Goal: Check status: Check status

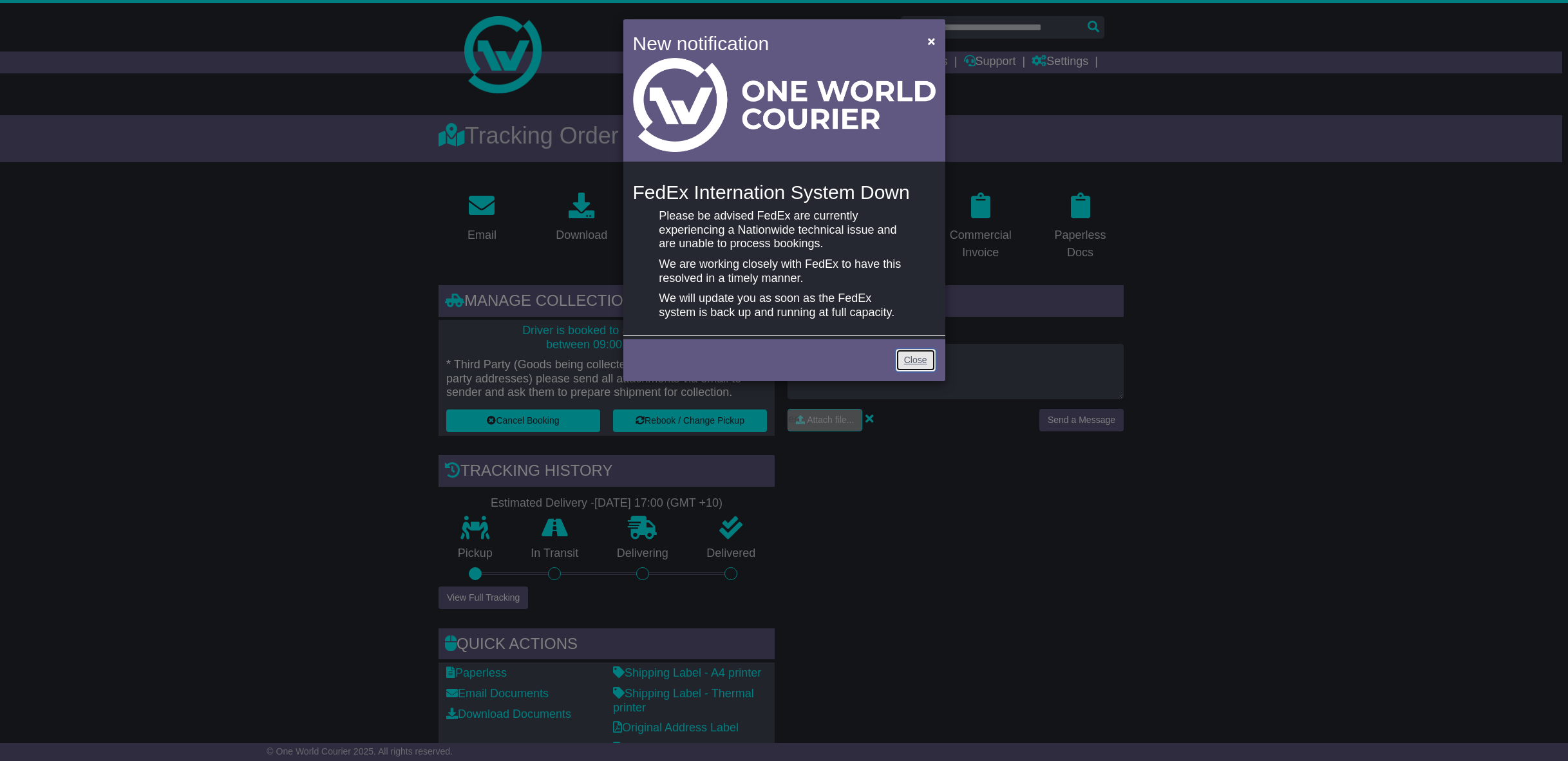
click at [924, 360] on link "Close" at bounding box center [916, 360] width 40 height 22
click at [914, 361] on link "Close" at bounding box center [916, 360] width 40 height 22
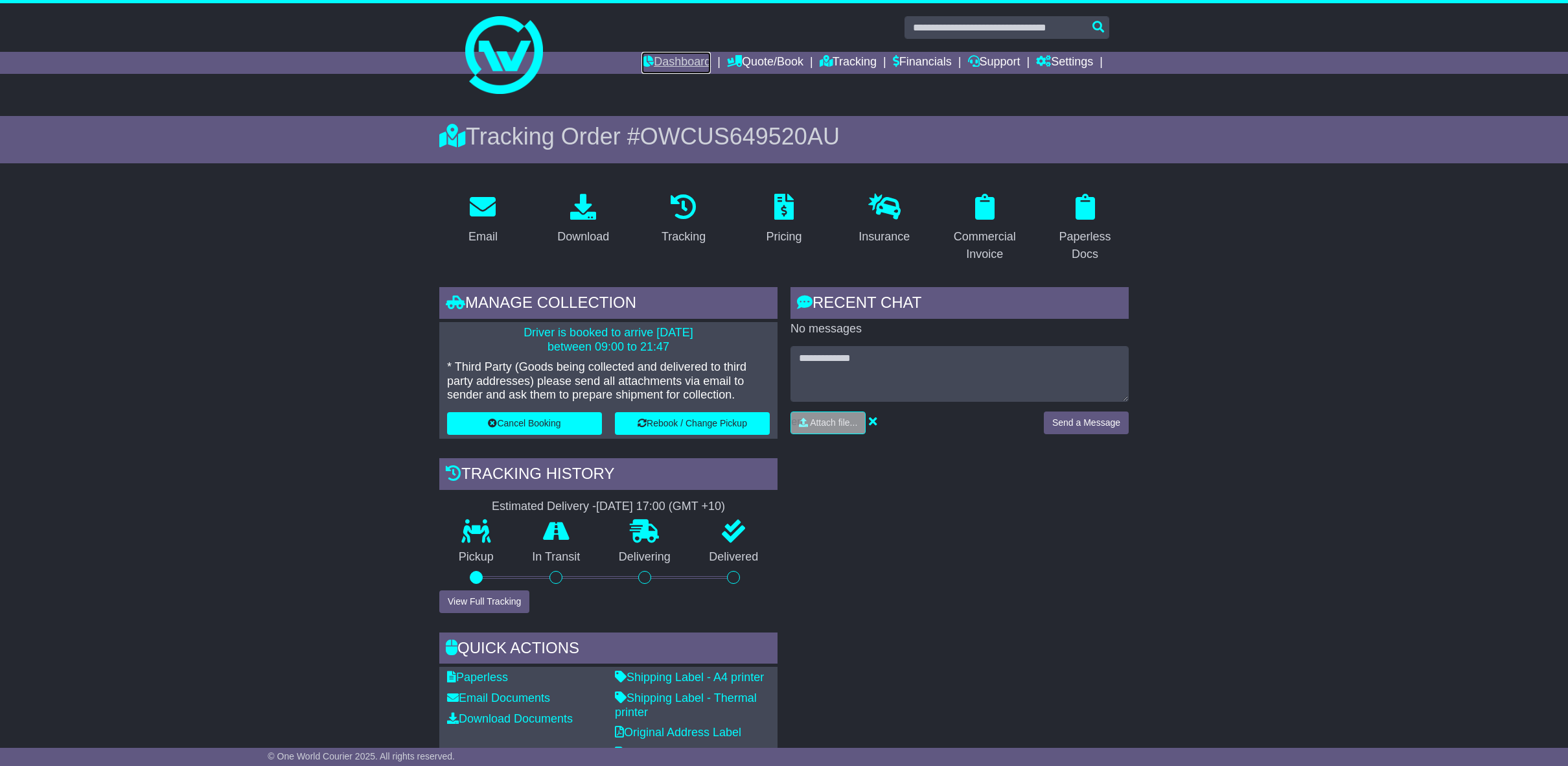
click at [684, 60] on link "Dashboard" at bounding box center [676, 63] width 70 height 22
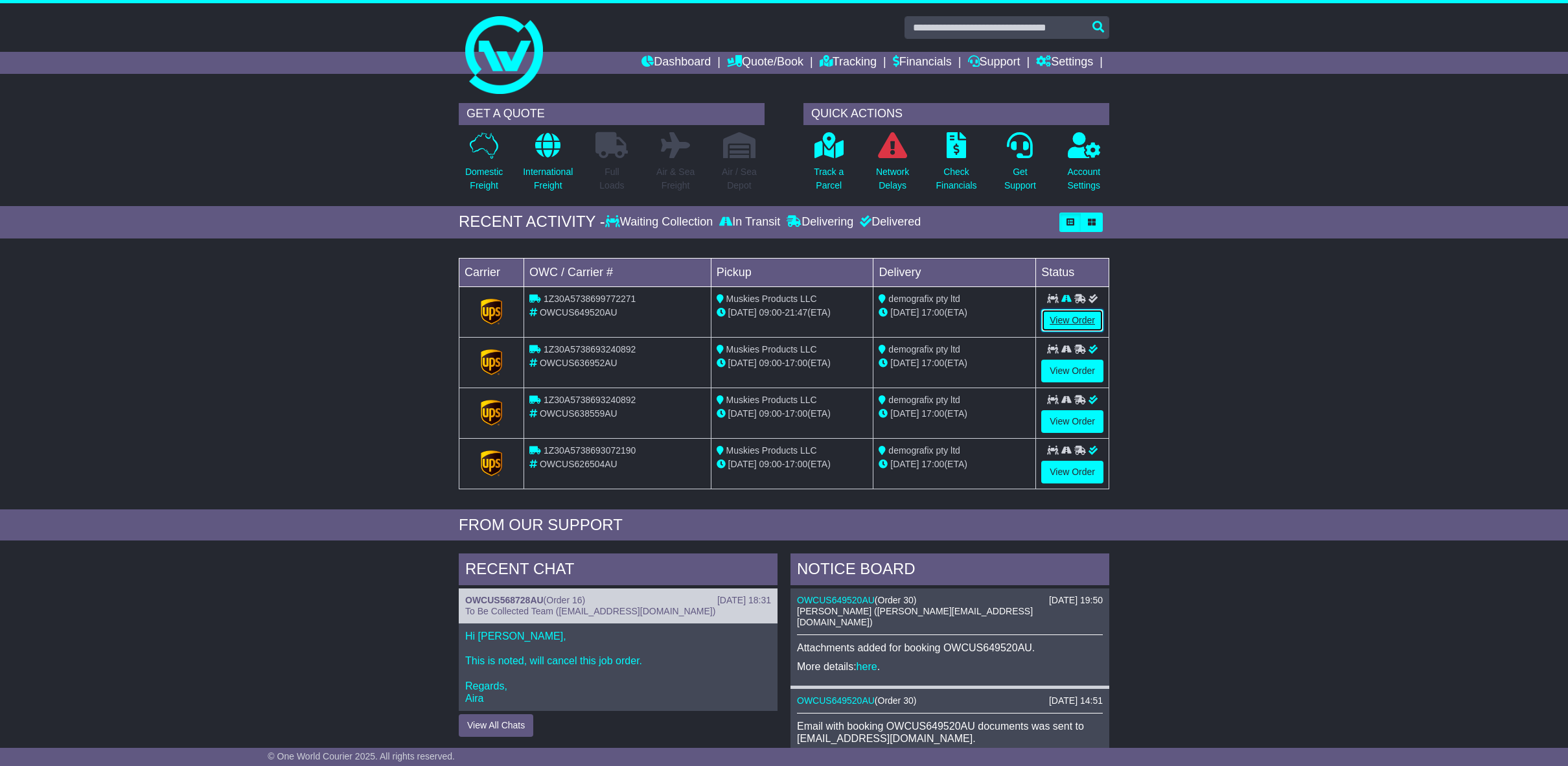
click at [1073, 320] on link "View Order" at bounding box center [1072, 320] width 62 height 22
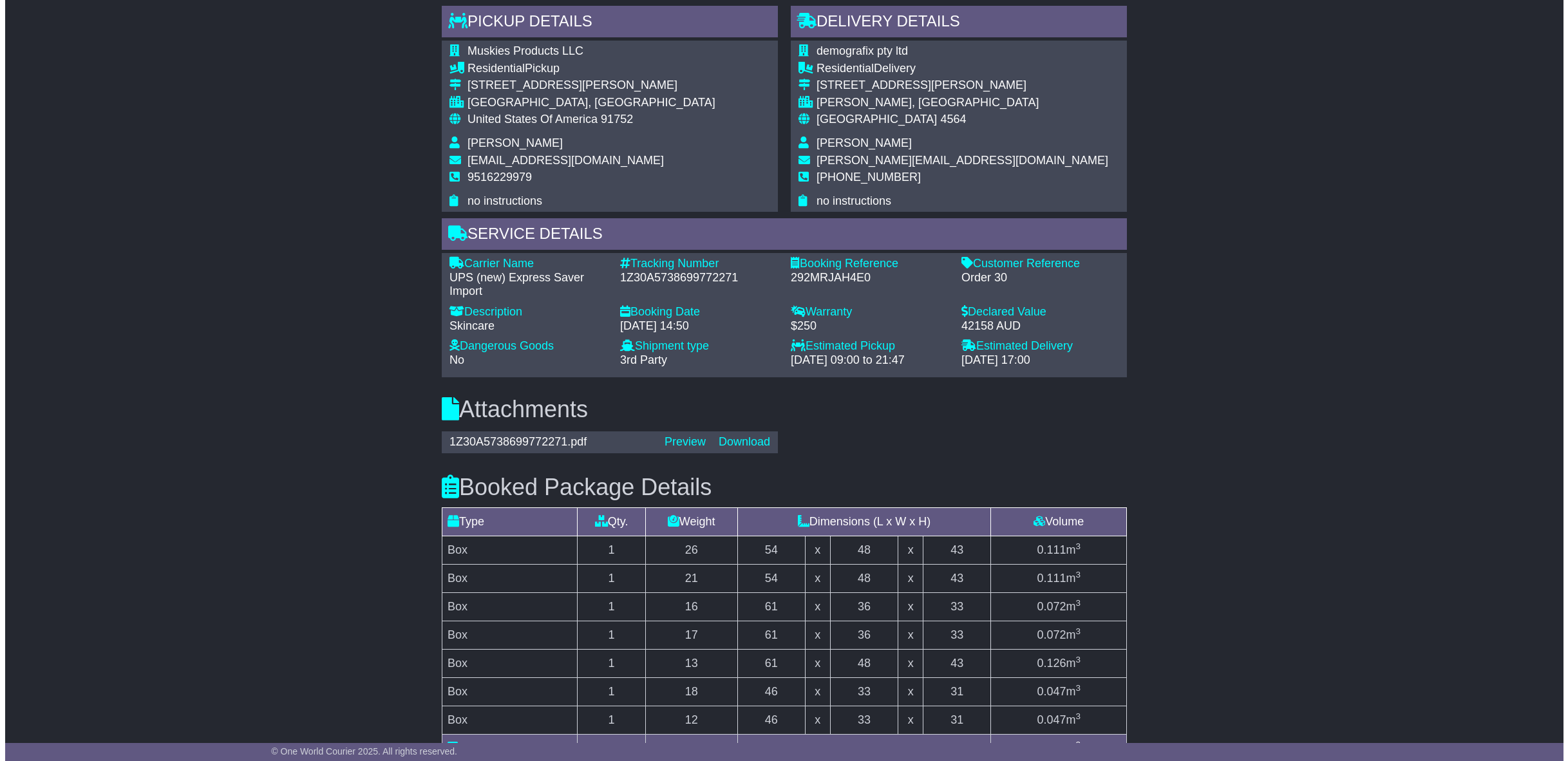
scroll to position [824, 0]
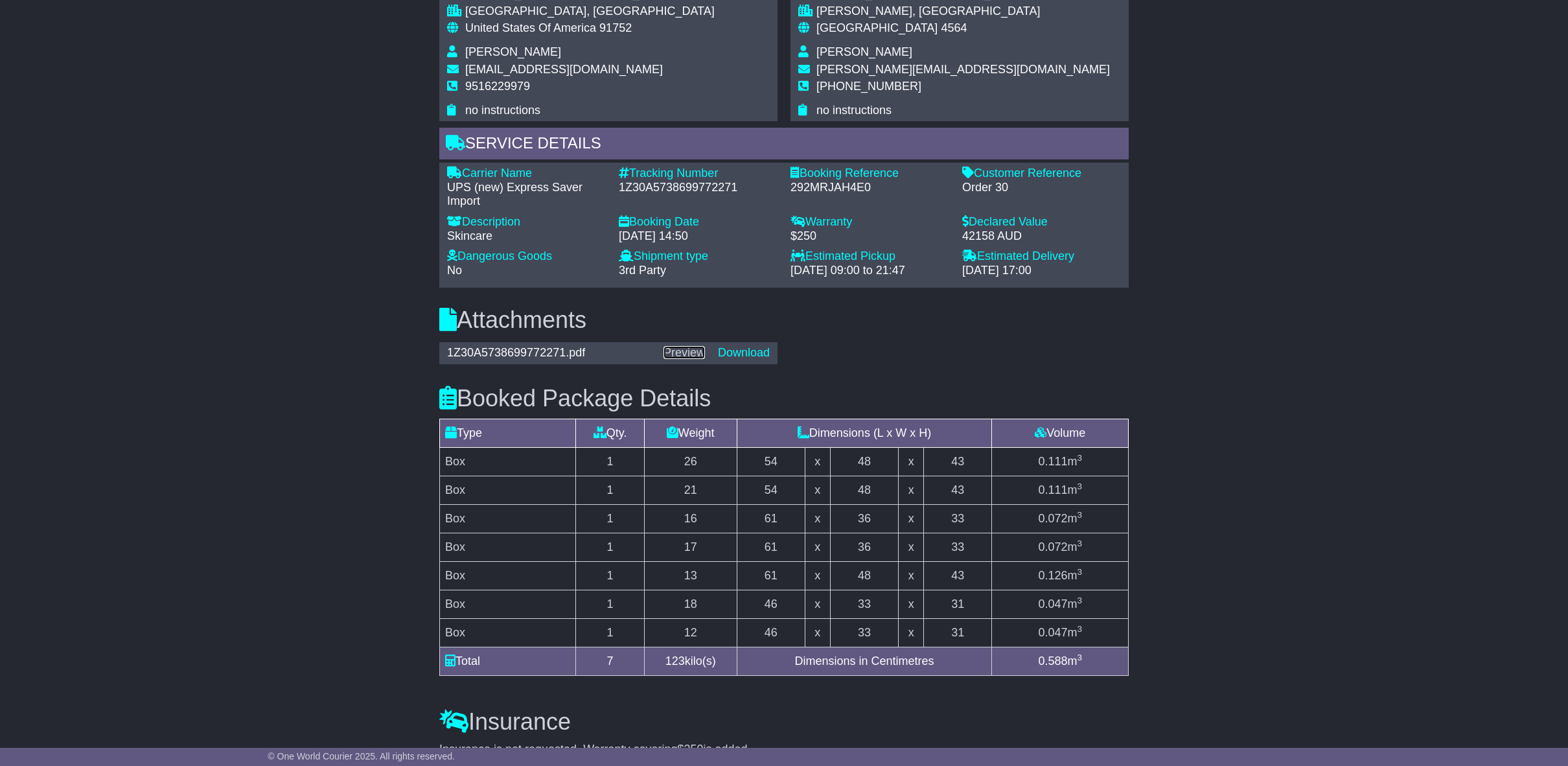
click at [690, 352] on link "Preview" at bounding box center [684, 352] width 42 height 13
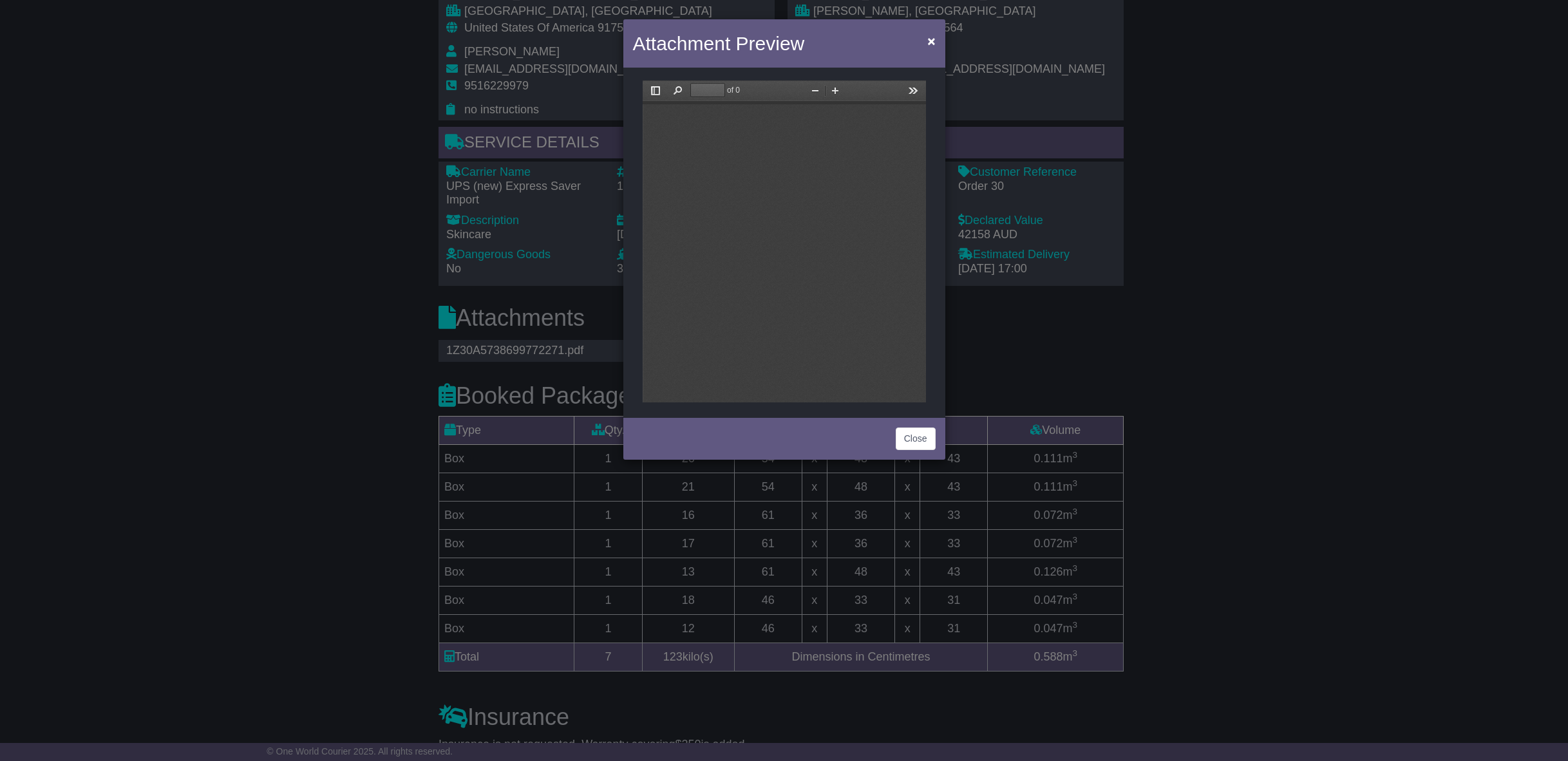
scroll to position [0, 0]
type input "*"
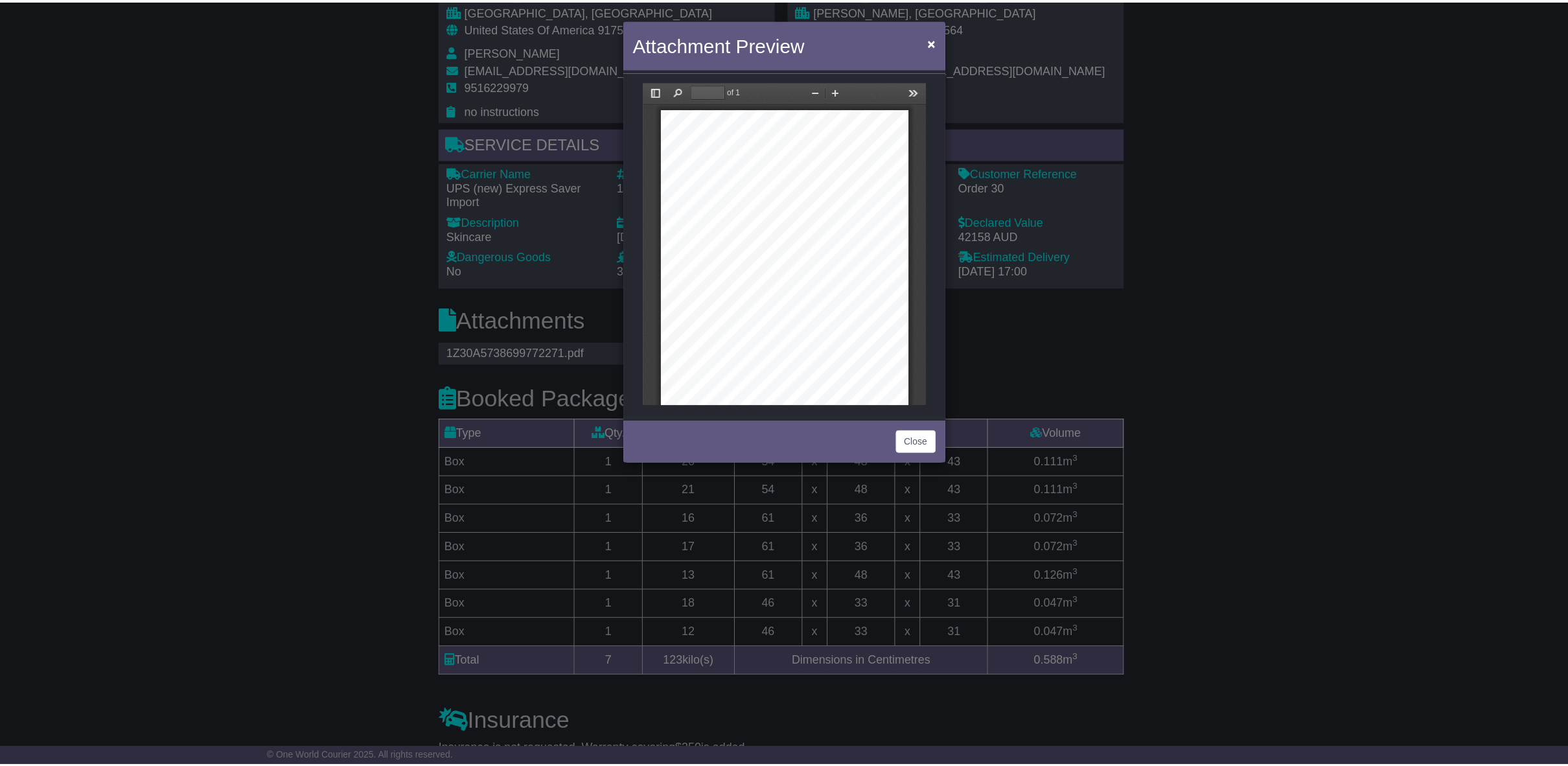
scroll to position [6, 0]
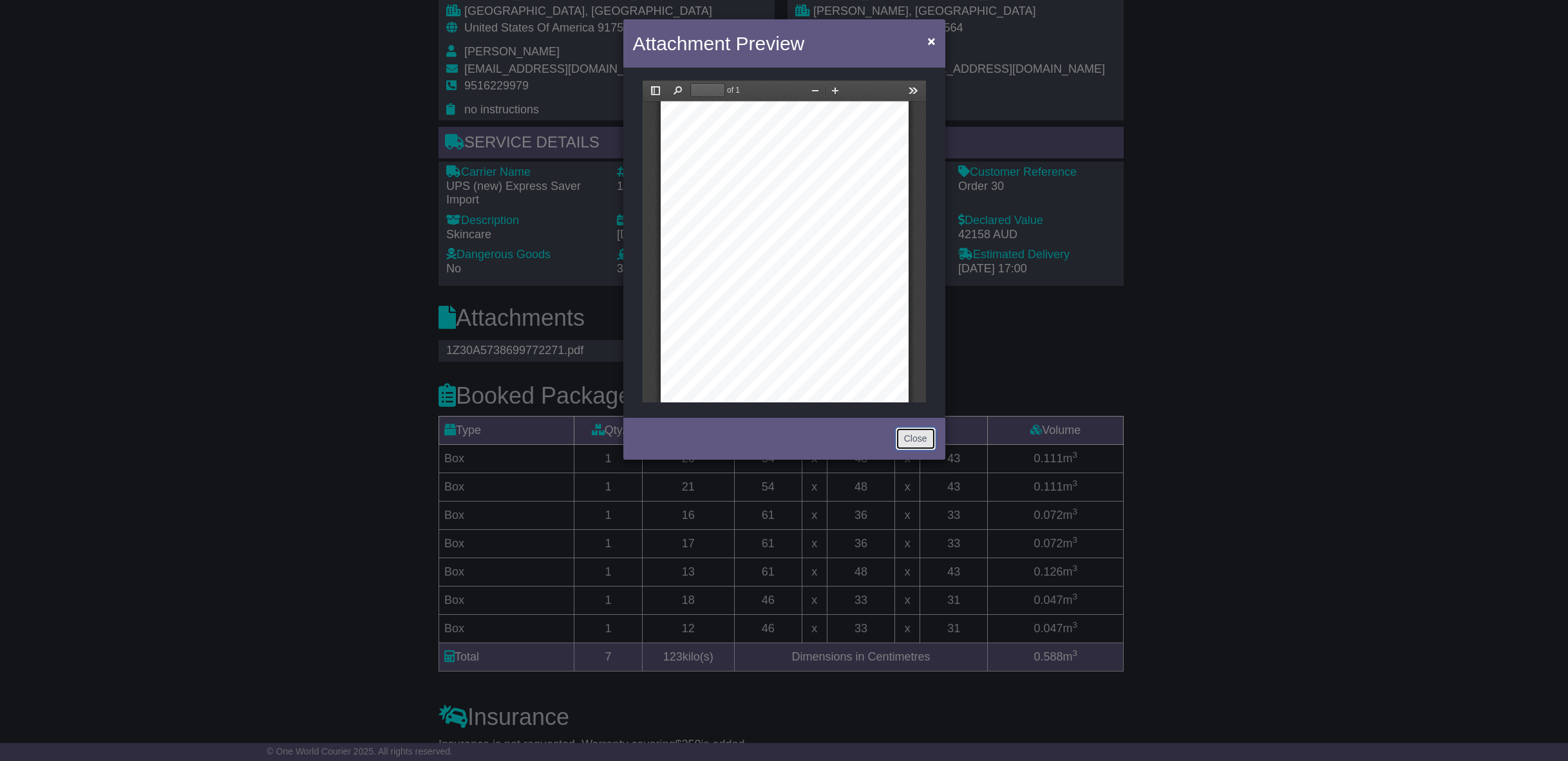
click at [916, 437] on button "Close" at bounding box center [916, 438] width 40 height 22
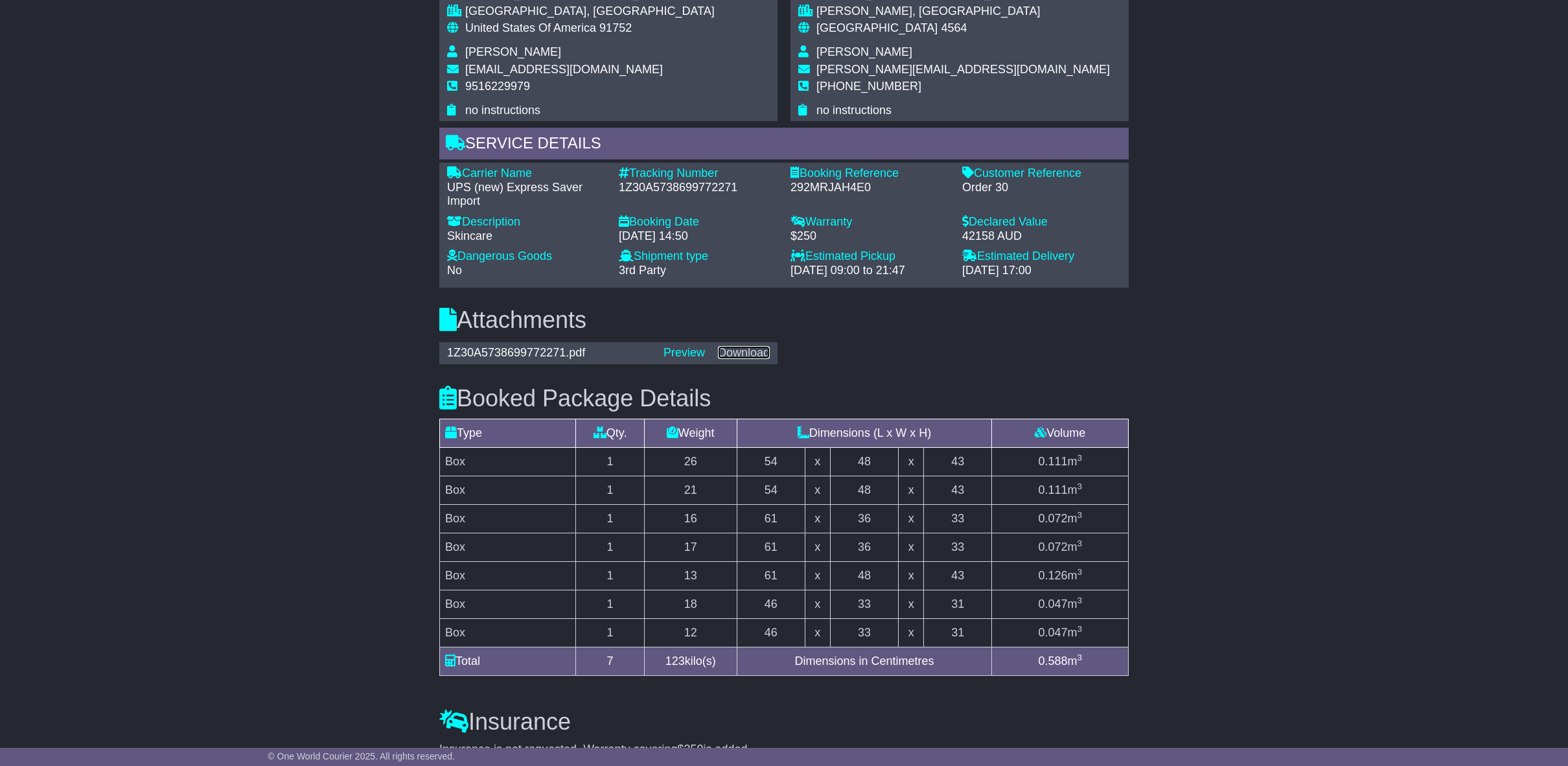
click at [758, 351] on link "Download" at bounding box center [744, 352] width 52 height 13
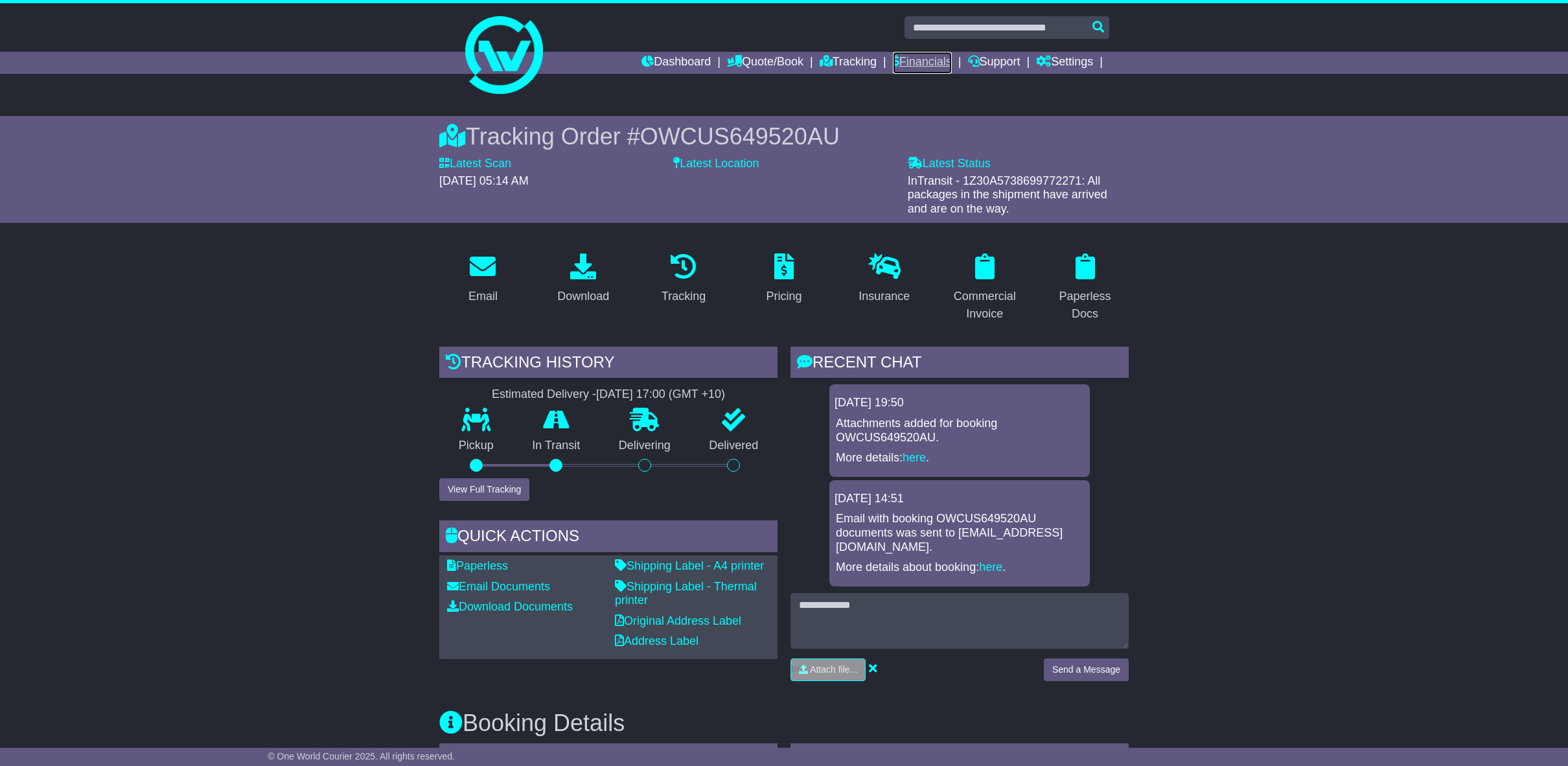
click at [943, 61] on link "Financials" at bounding box center [923, 63] width 59 height 22
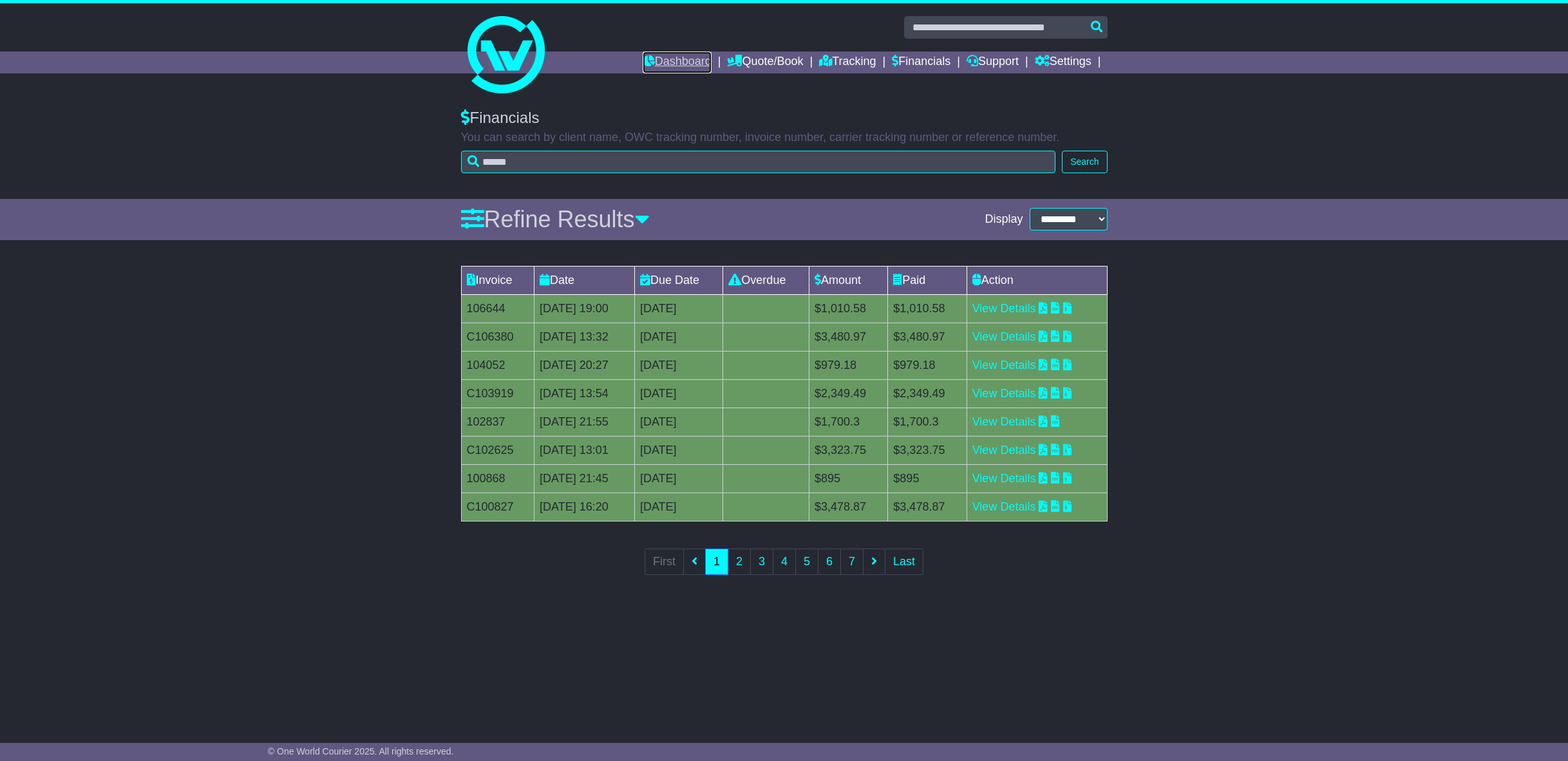
click at [671, 55] on link "Dashboard" at bounding box center [677, 62] width 69 height 22
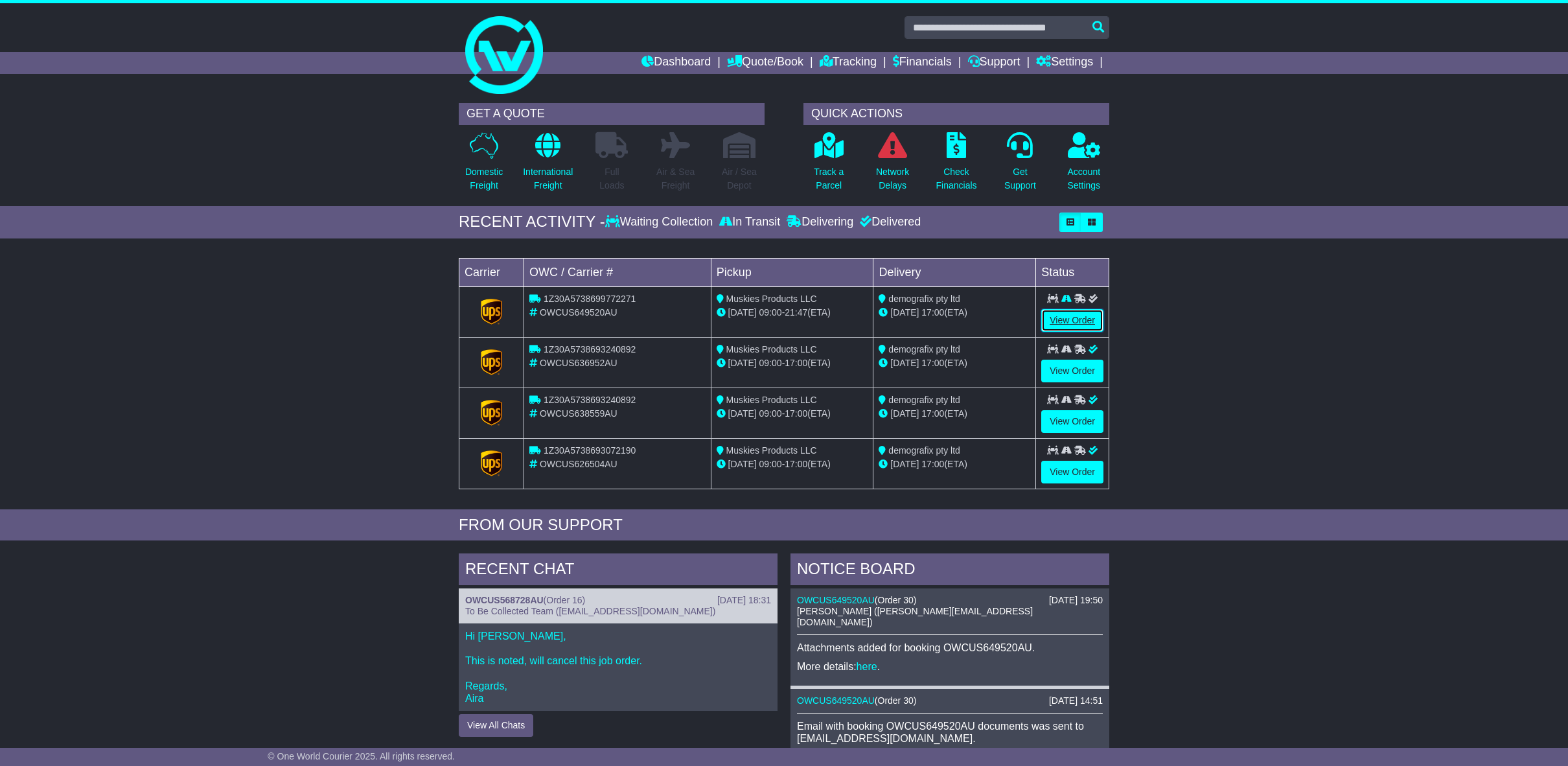
click at [1070, 319] on link "View Order" at bounding box center [1072, 320] width 62 height 22
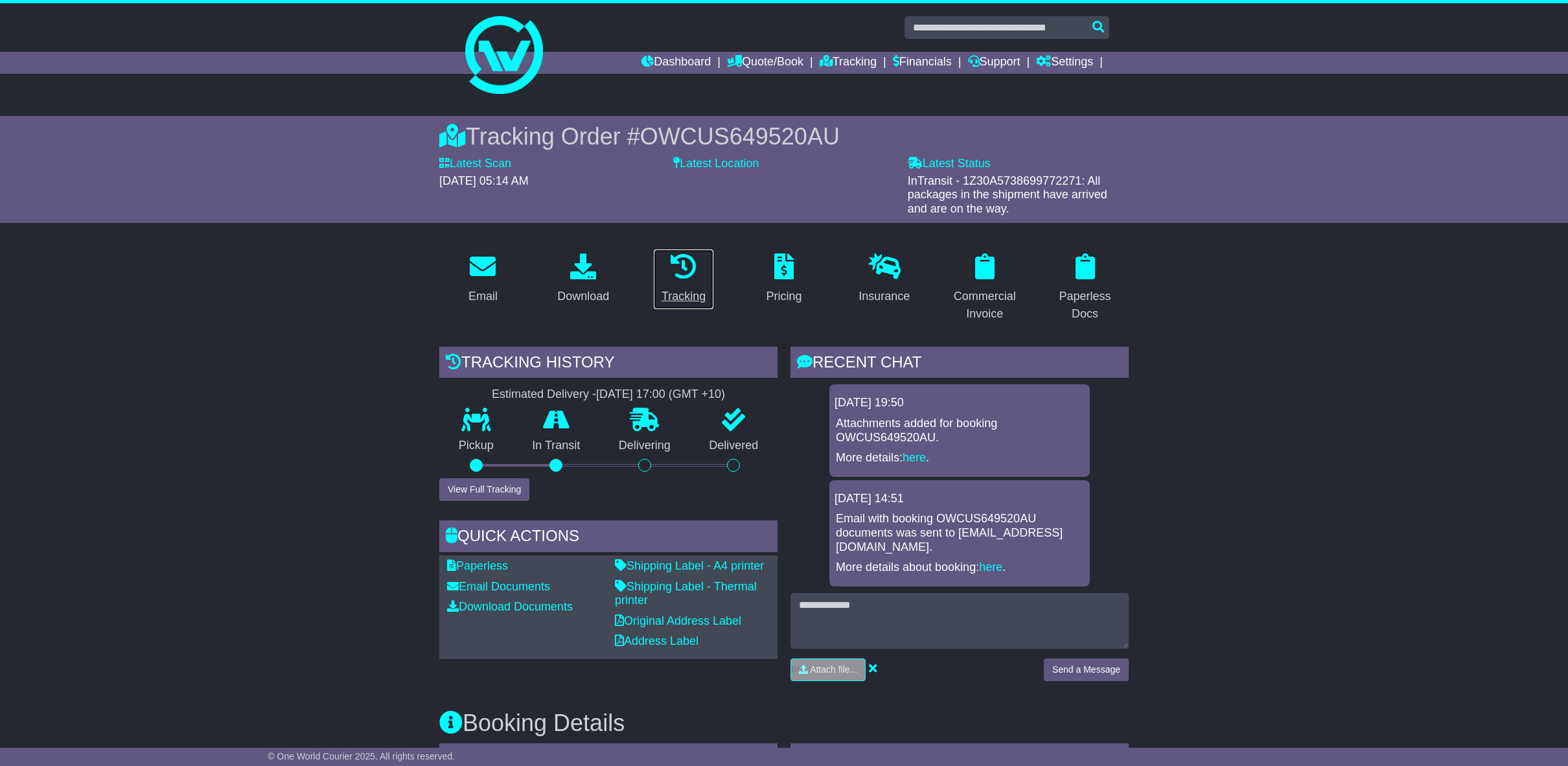
click at [686, 268] on icon at bounding box center [683, 265] width 26 height 26
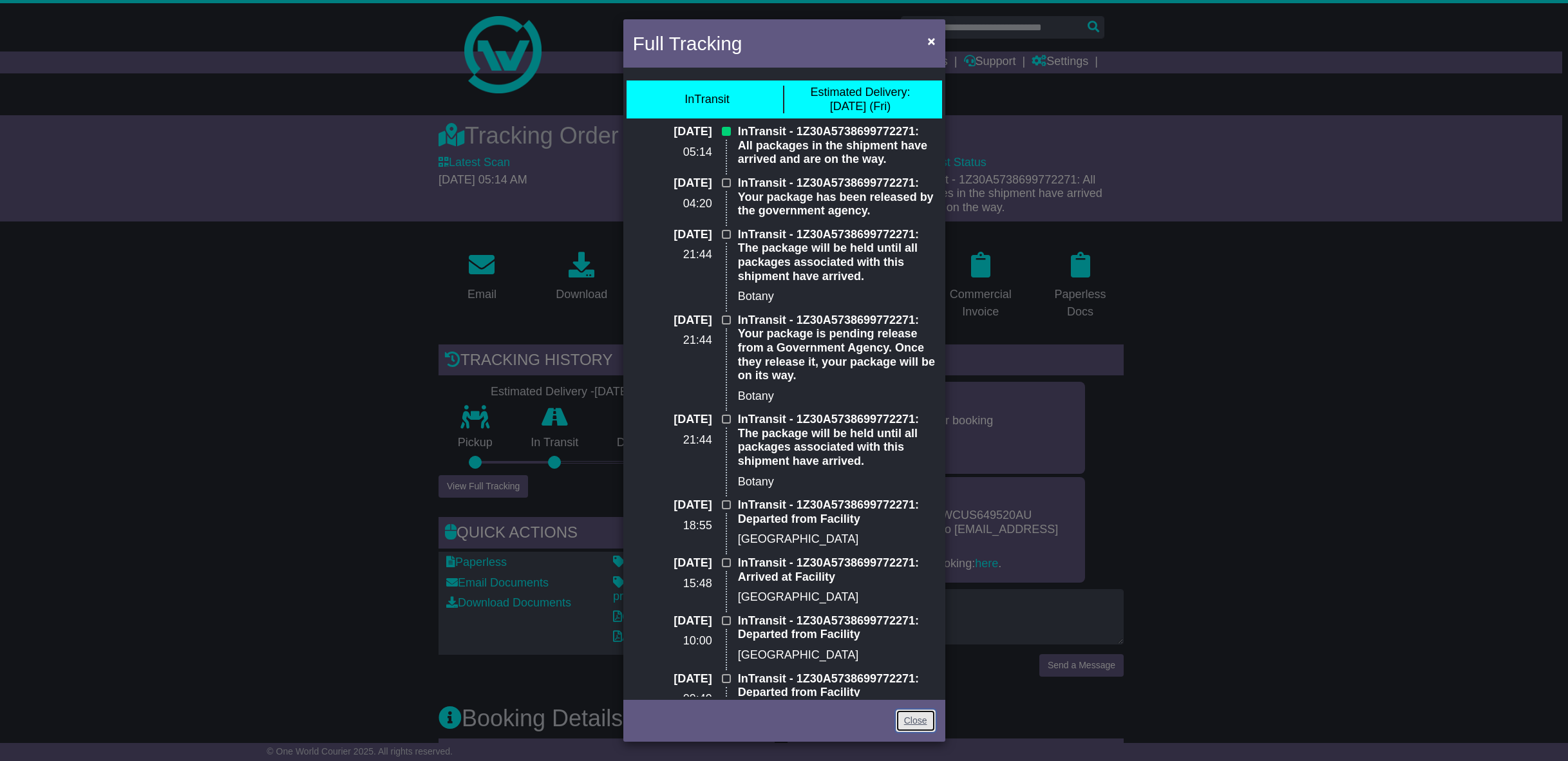
click at [926, 722] on link "Close" at bounding box center [916, 720] width 40 height 22
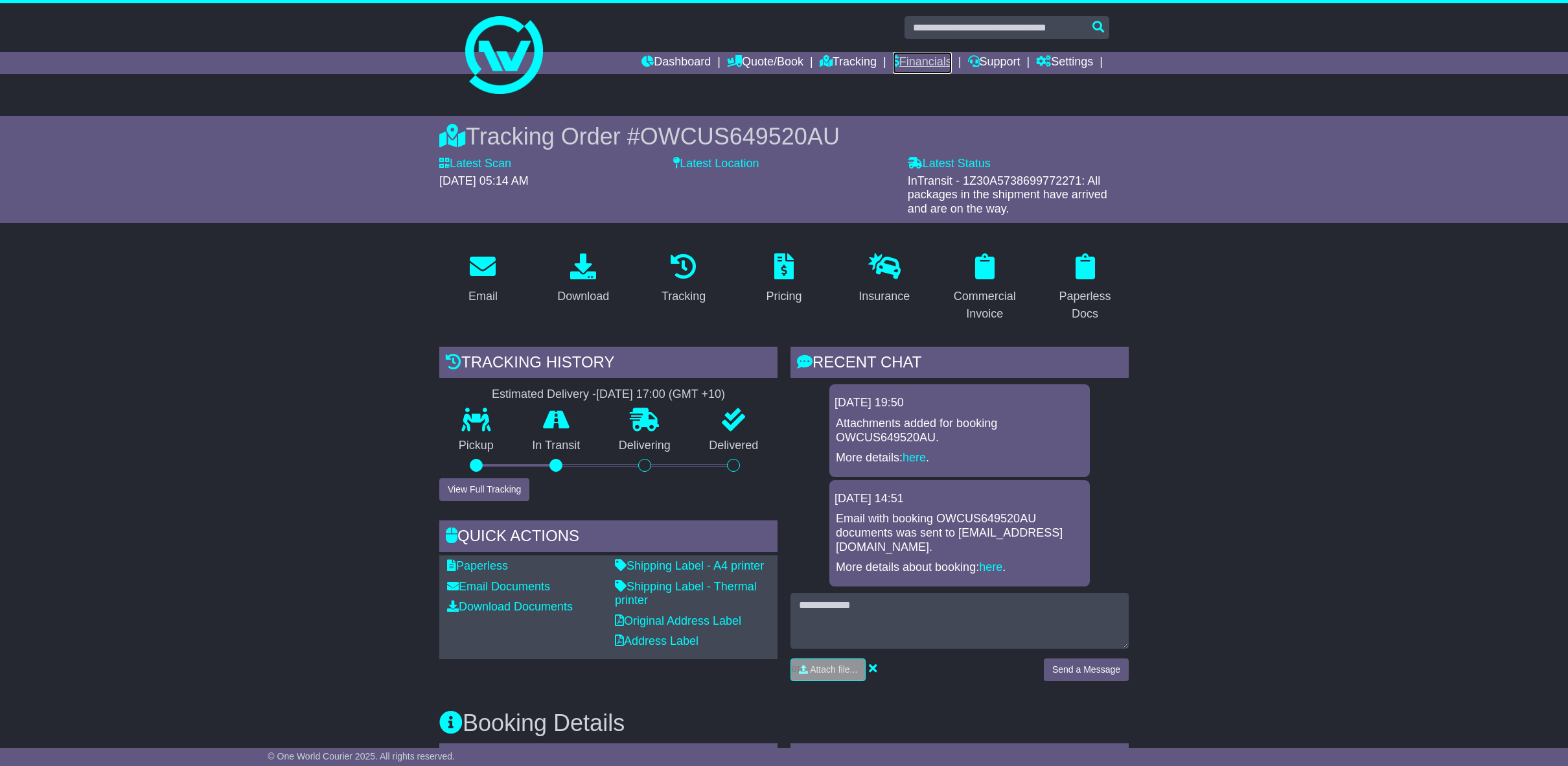
click at [930, 60] on link "Financials" at bounding box center [923, 63] width 59 height 22
